Goal: Navigation & Orientation: Find specific page/section

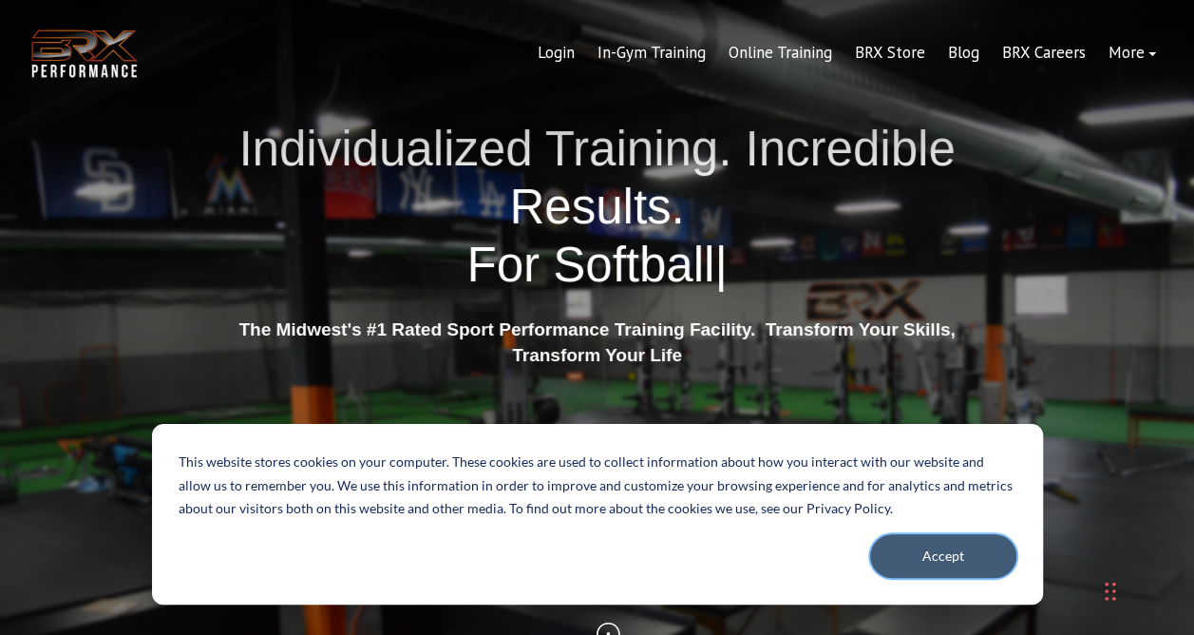
click at [952, 551] on button "Accept" at bounding box center [943, 556] width 146 height 44
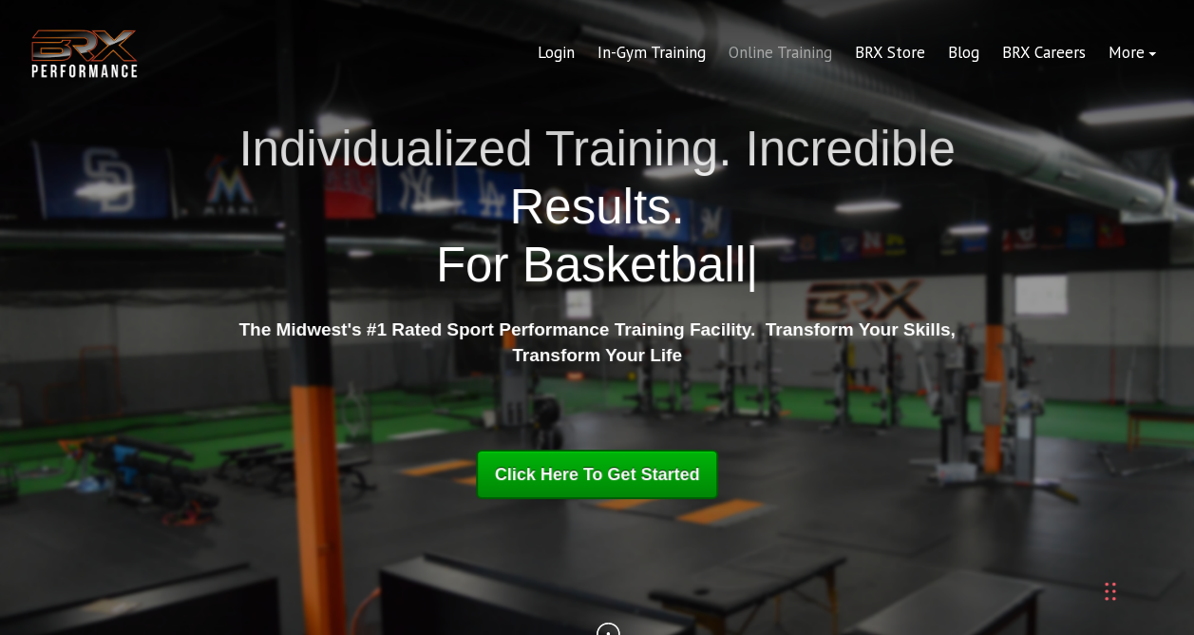
click at [809, 59] on link "Online Training" at bounding box center [780, 53] width 126 height 46
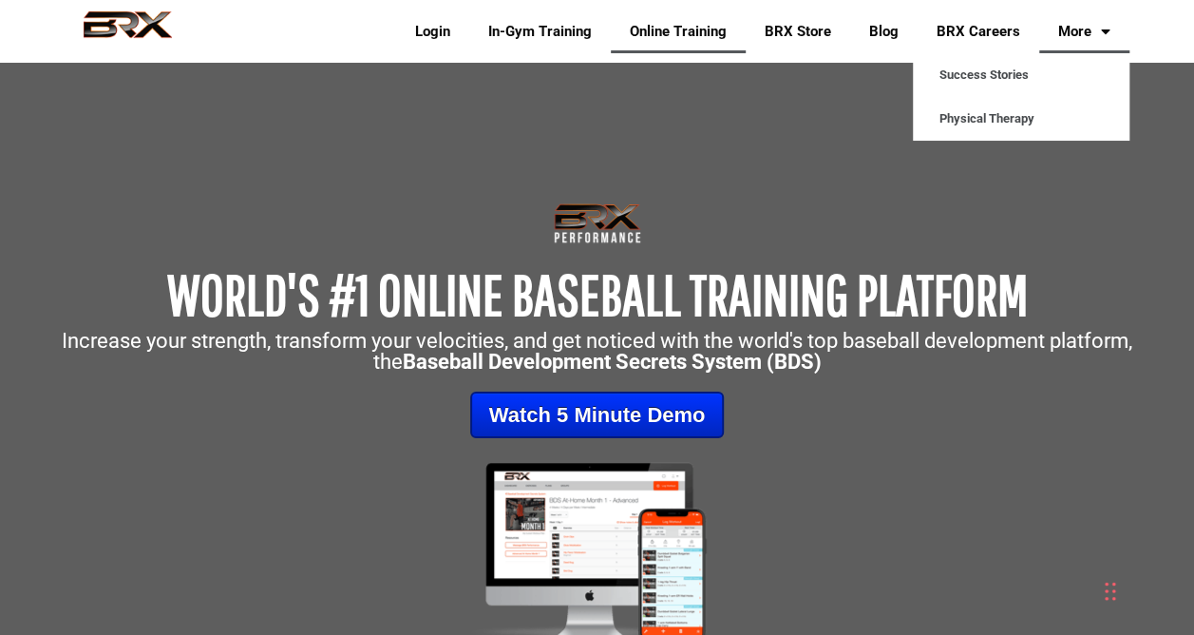
click at [1085, 33] on link "More" at bounding box center [1084, 32] width 90 height 44
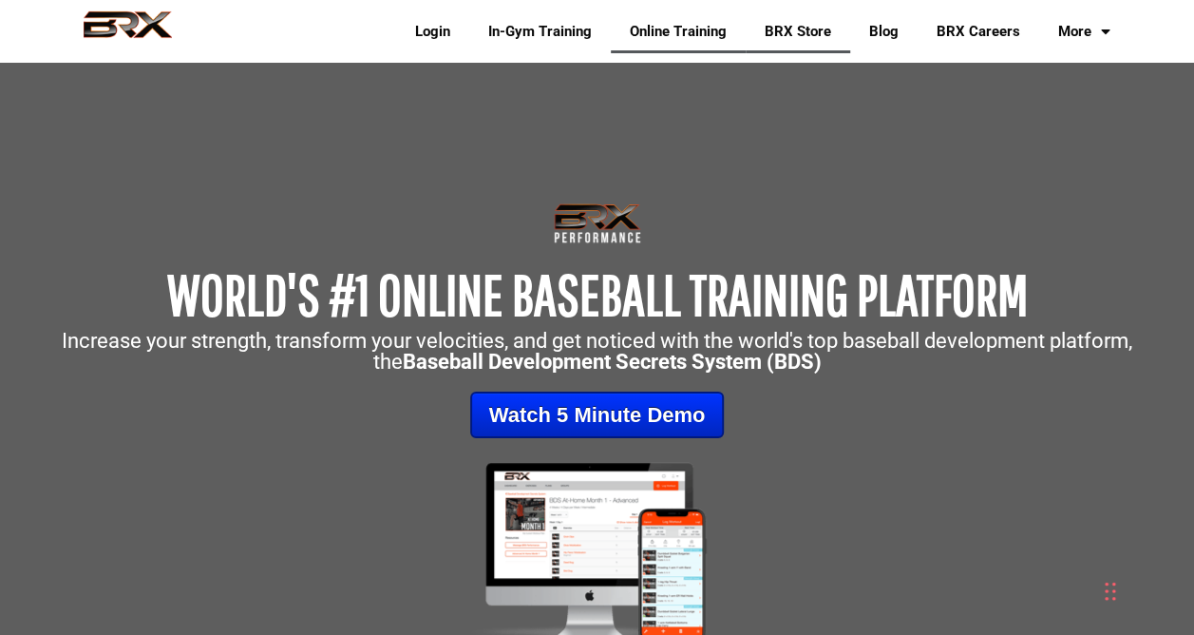
click at [814, 27] on link "BRX Store" at bounding box center [798, 32] width 105 height 44
